Goal: Check status: Check status

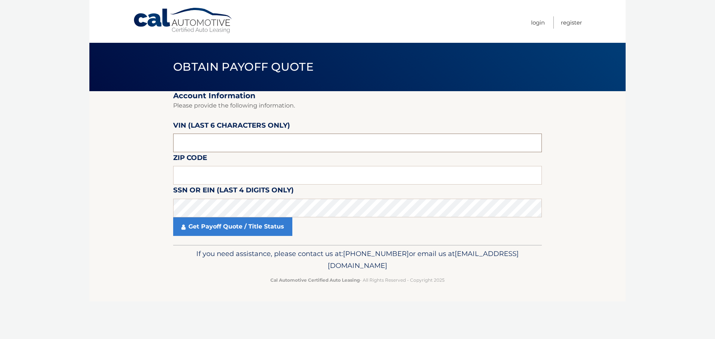
click at [225, 146] on input "text" at bounding box center [357, 143] width 369 height 19
type input "012886"
type input "11598"
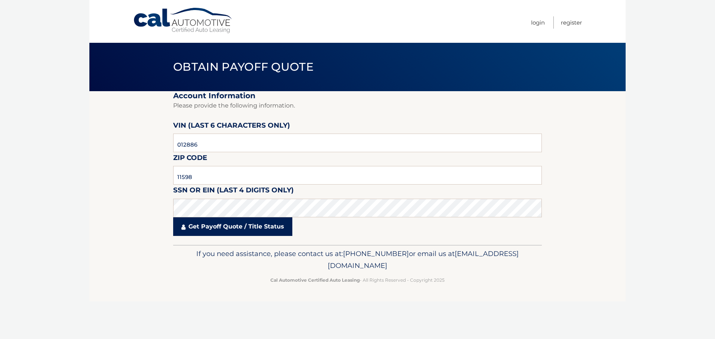
click at [233, 225] on link "Get Payoff Quote / Title Status" at bounding box center [232, 226] width 119 height 19
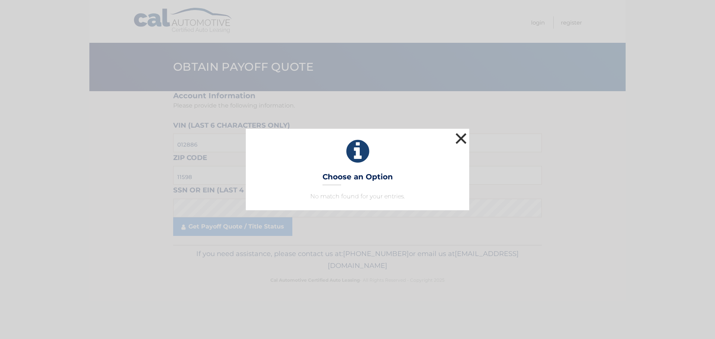
click at [459, 141] on button "×" at bounding box center [460, 138] width 15 height 15
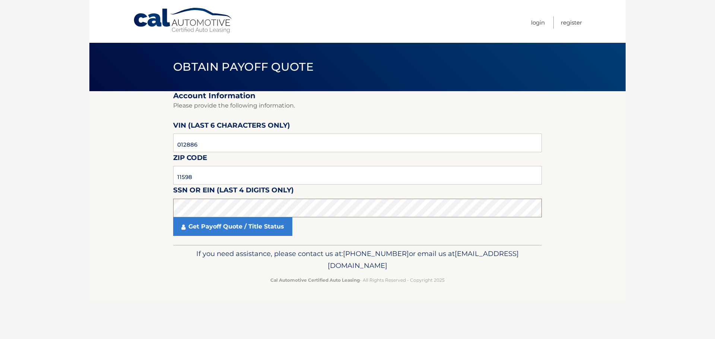
click at [152, 212] on section "Account Information Please provide the following information. VIN (last 6 chara…" at bounding box center [357, 168] width 536 height 154
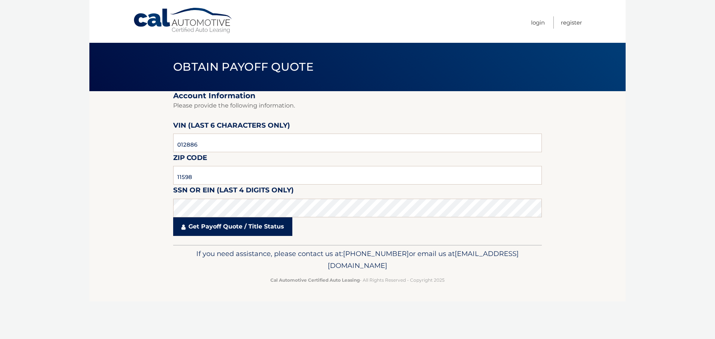
click at [214, 220] on link "Get Payoff Quote / Title Status" at bounding box center [232, 226] width 119 height 19
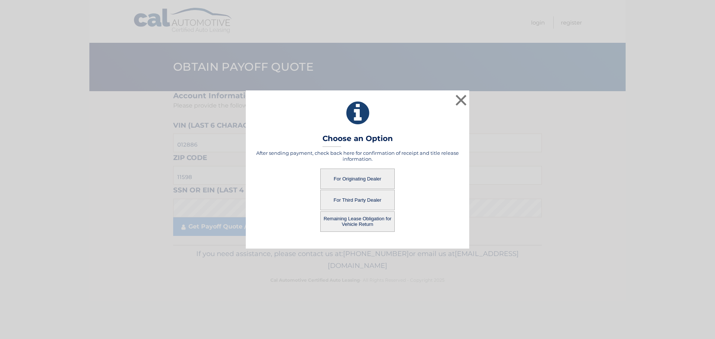
click at [371, 179] on button "For Originating Dealer" at bounding box center [357, 179] width 74 height 20
click at [354, 177] on button "For Originating Dealer" at bounding box center [357, 179] width 74 height 20
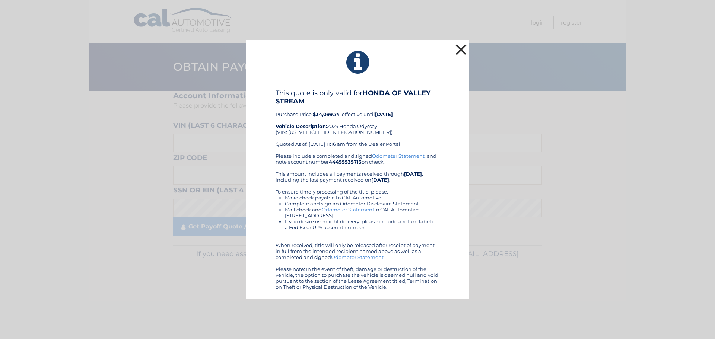
click at [461, 52] on button "×" at bounding box center [460, 49] width 15 height 15
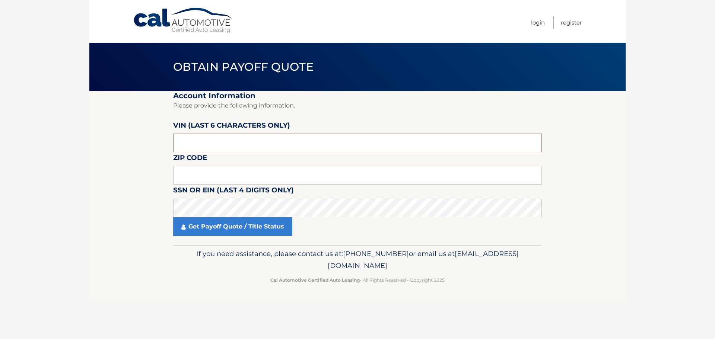
click at [213, 144] on input "text" at bounding box center [357, 143] width 369 height 19
type input "012886"
type input "11598"
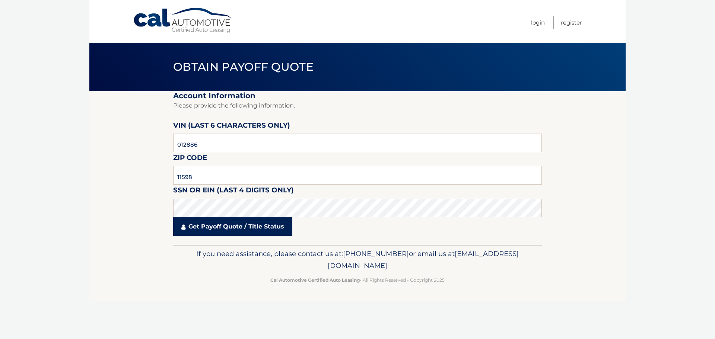
click at [211, 227] on link "Get Payoff Quote / Title Status" at bounding box center [232, 226] width 119 height 19
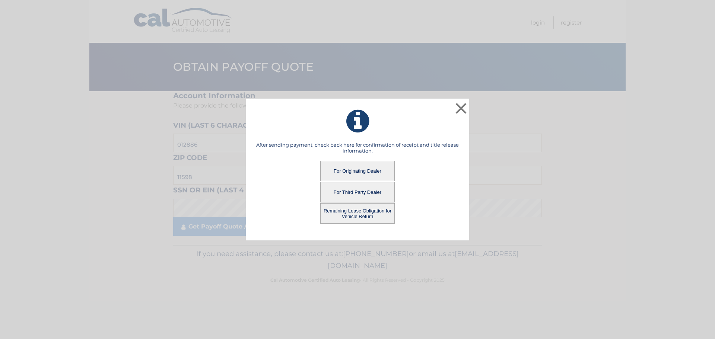
click at [357, 190] on button "For Third Party Dealer" at bounding box center [357, 192] width 74 height 20
click at [344, 190] on button "For Third Party Dealer" at bounding box center [357, 192] width 74 height 20
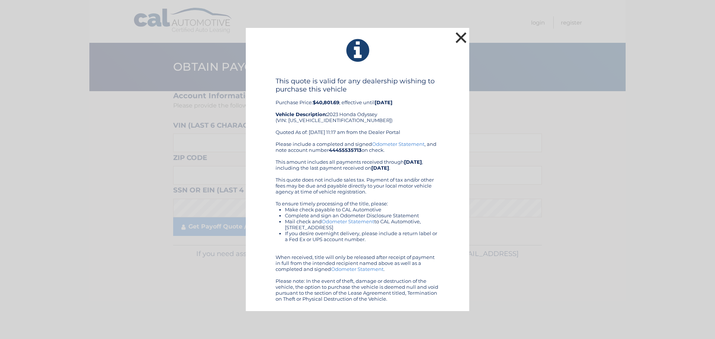
click at [459, 39] on button "×" at bounding box center [460, 37] width 15 height 15
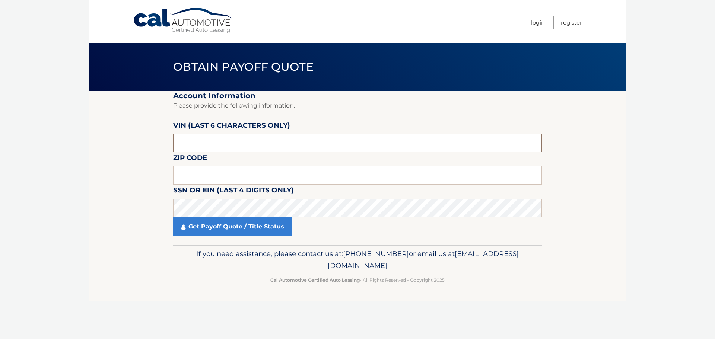
click at [191, 143] on input "text" at bounding box center [357, 143] width 369 height 19
type input "012886"
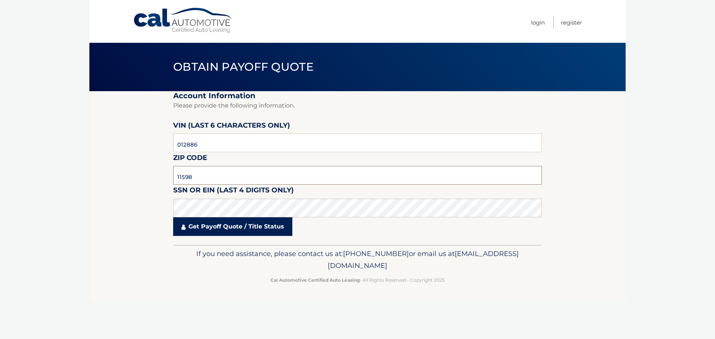
type input "11598"
click at [211, 226] on link "Get Payoff Quote / Title Status" at bounding box center [232, 226] width 119 height 19
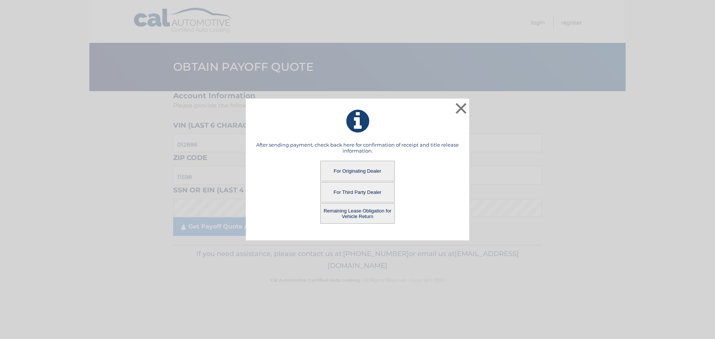
click at [357, 211] on button "Remaining Lease Obligation for Vehicle Return" at bounding box center [357, 213] width 74 height 20
click at [352, 211] on button "Remaining Lease Obligation for Vehicle Return" at bounding box center [357, 213] width 74 height 20
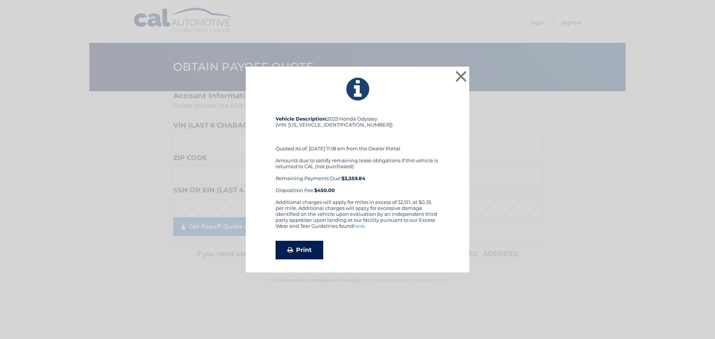
click at [297, 246] on link "Print" at bounding box center [299, 250] width 48 height 19
